Goal: Information Seeking & Learning: Check status

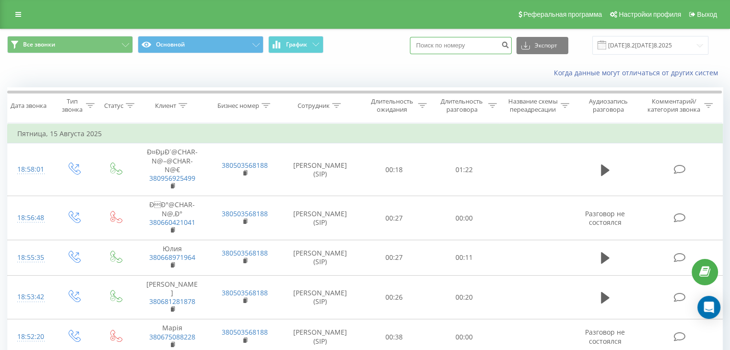
click at [469, 52] on input at bounding box center [461, 45] width 102 height 17
paste input "636652503"
type input "380636652503"
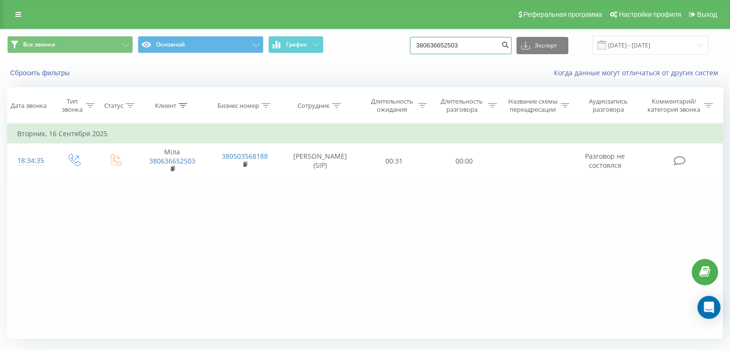
click at [461, 44] on input "380636652503" at bounding box center [461, 45] width 102 height 17
paste input "51960499232"
type input "351960499232"
click at [509, 45] on icon "submit" at bounding box center [505, 44] width 8 height 6
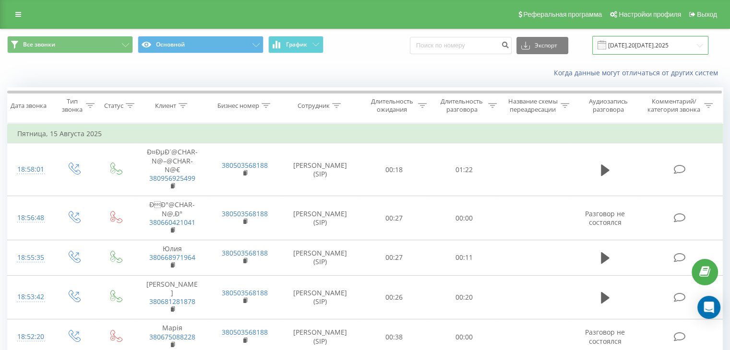
click at [633, 45] on input "[DATE].20[DATE].2025" at bounding box center [650, 45] width 116 height 19
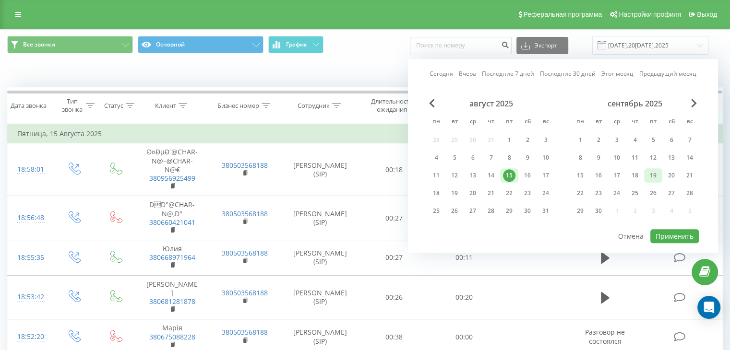
click at [650, 176] on div "19" at bounding box center [653, 175] width 12 height 12
click at [671, 234] on button "Применить" at bounding box center [674, 236] width 48 height 14
type input "[DATE]9.2[DATE]9.2025"
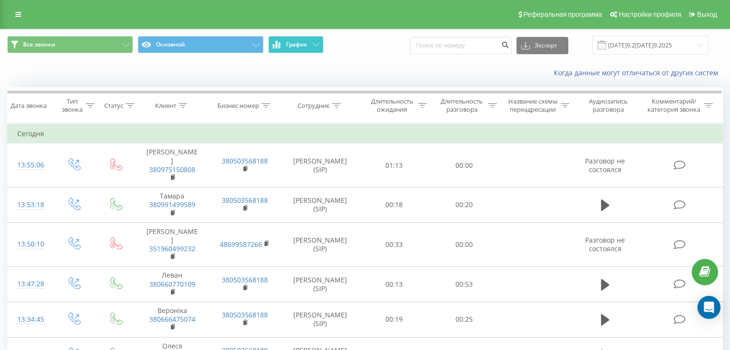
click at [315, 45] on icon at bounding box center [315, 44] width 7 height 3
